Goal: Navigation & Orientation: Understand site structure

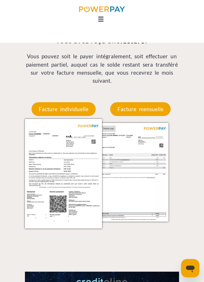
scroll to position [382, 0]
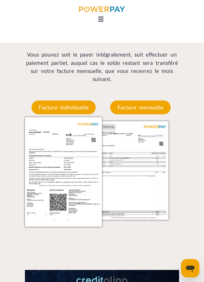
click at [70, 173] on img at bounding box center [63, 171] width 77 height 109
click at [70, 174] on img at bounding box center [63, 171] width 77 height 109
click at [71, 173] on img at bounding box center [63, 171] width 77 height 109
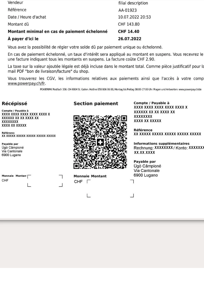
scroll to position [342, 0]
